Goal: Information Seeking & Learning: Learn about a topic

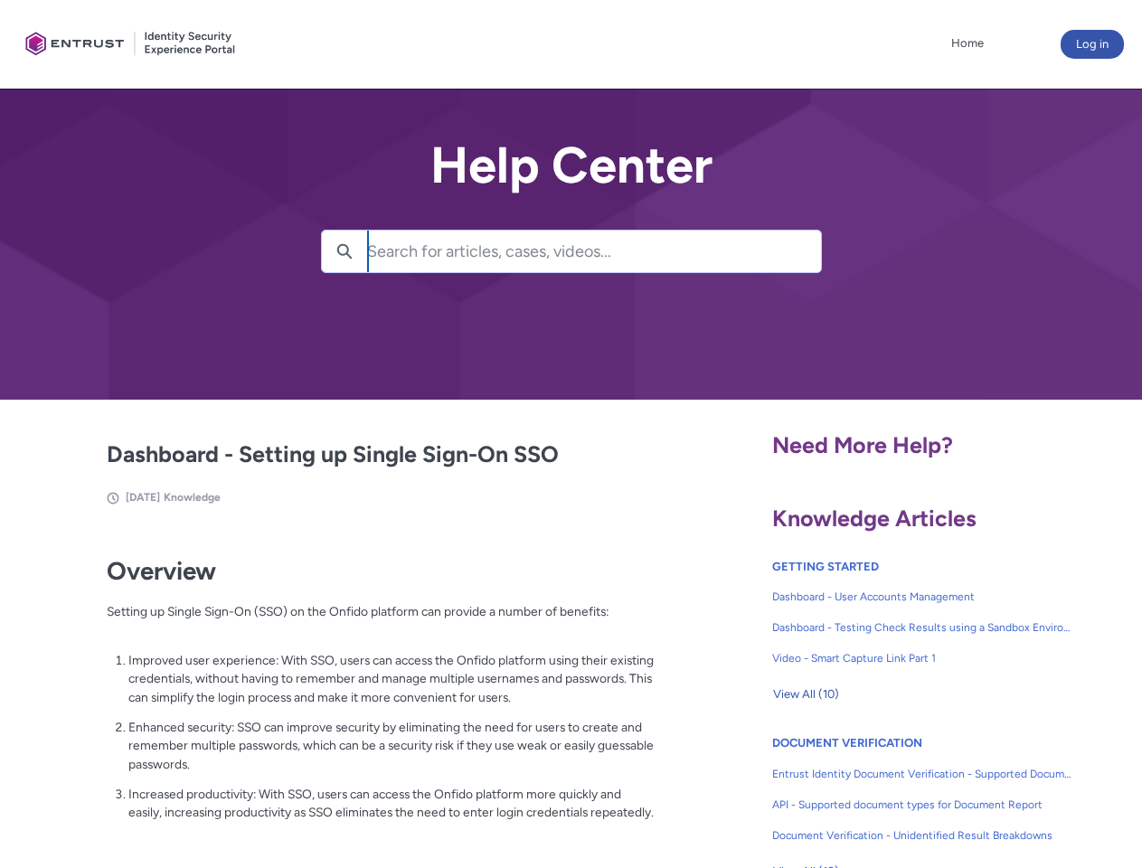
click at [344, 251] on lightning-primitive-icon "button" at bounding box center [344, 250] width 16 height 14
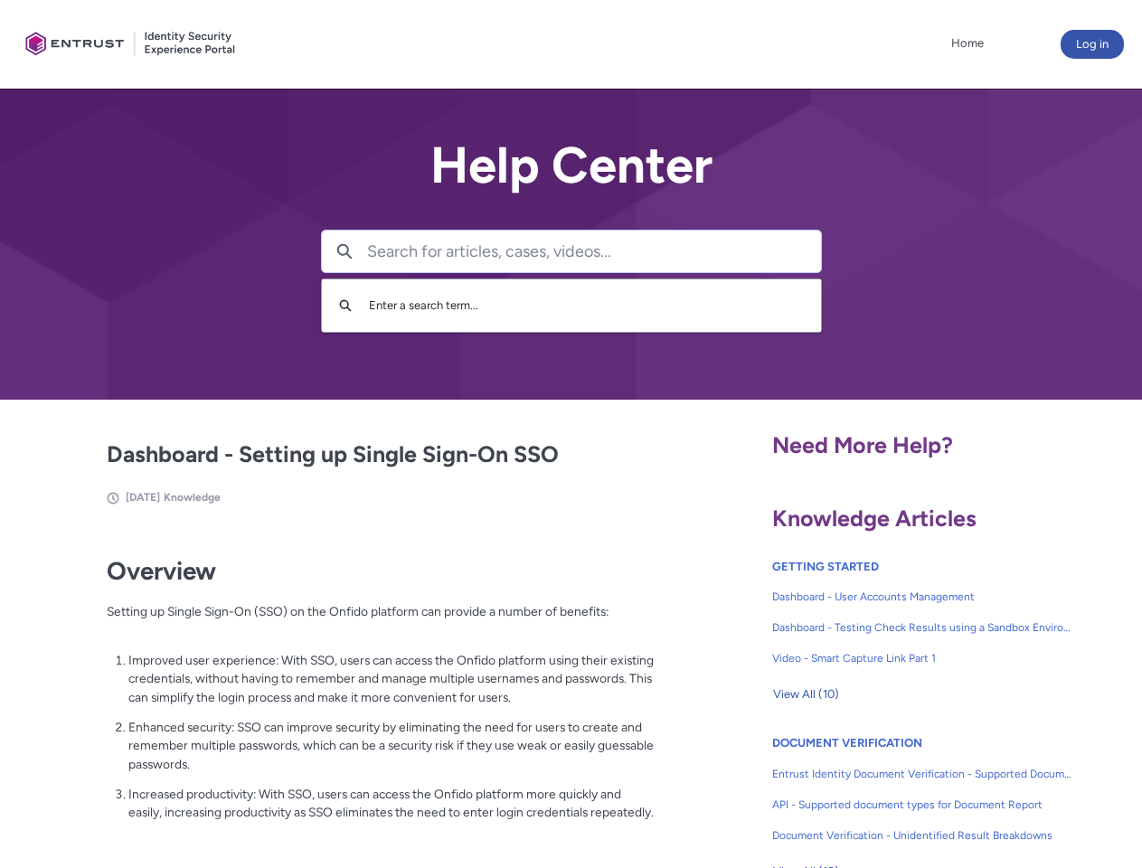
click at [346, 692] on p "Improved user experience: With SSO, users can access the Onfido platform using …" at bounding box center [391, 679] width 526 height 56
click at [805, 694] on span "View All (10)" at bounding box center [806, 694] width 66 height 27
click at [873, 791] on link "API - Supported document types for Document Report" at bounding box center [922, 804] width 300 height 31
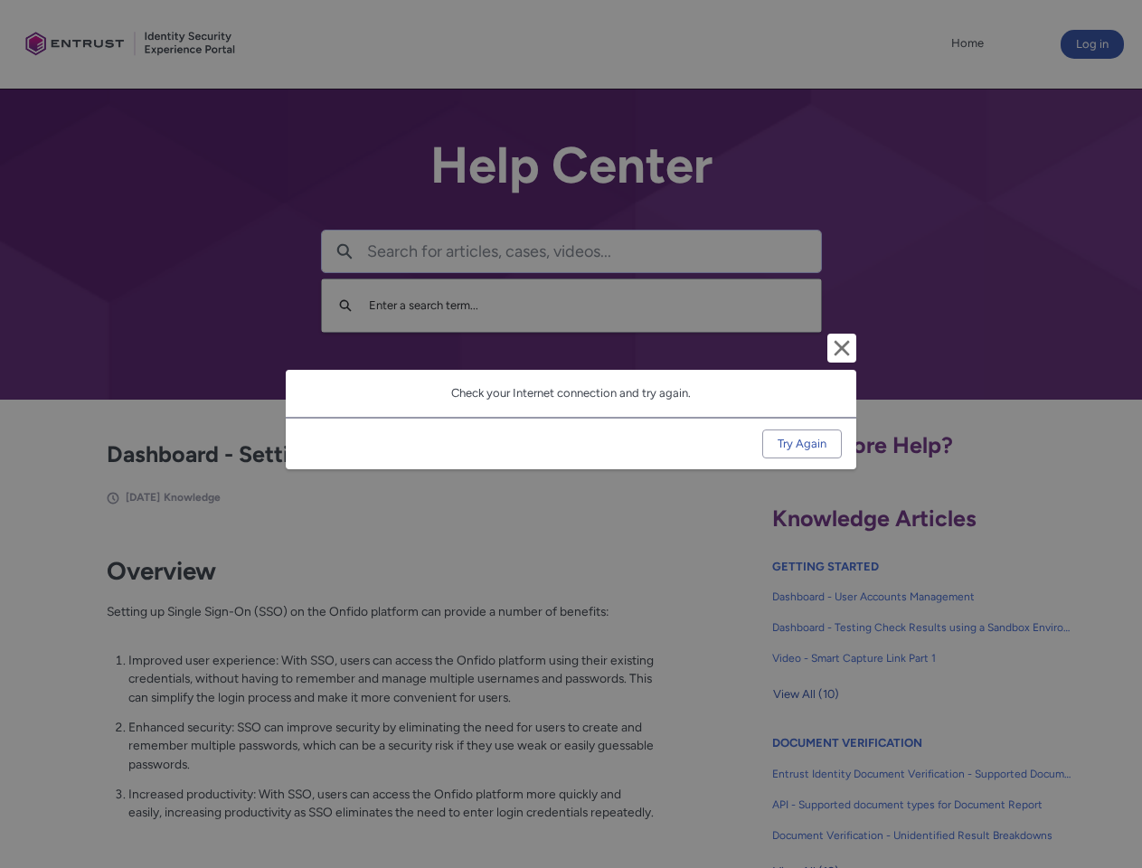
click at [1113, 791] on div "Cancel and close Check your Internet connection and try again. Try Again" at bounding box center [571, 434] width 1142 height 868
